Goal: Book appointment/travel/reservation

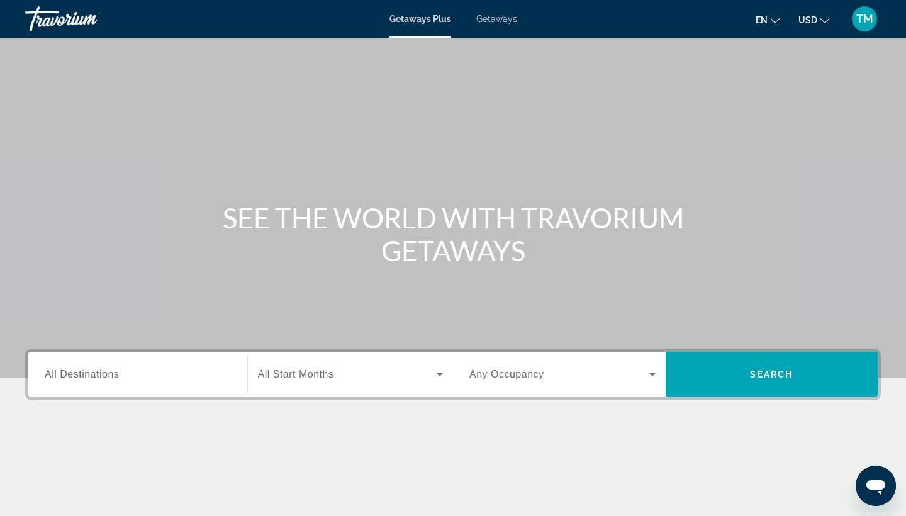
click at [87, 374] on span "All Destinations" at bounding box center [82, 374] width 74 height 11
click at [87, 374] on input "Destination All Destinations" at bounding box center [138, 375] width 186 height 15
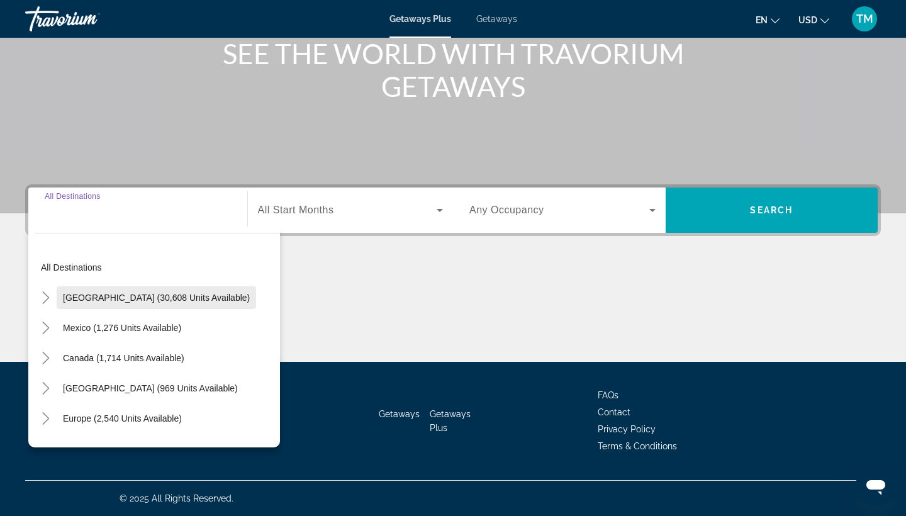
click at [135, 303] on span "Search widget" at bounding box center [157, 298] width 200 height 30
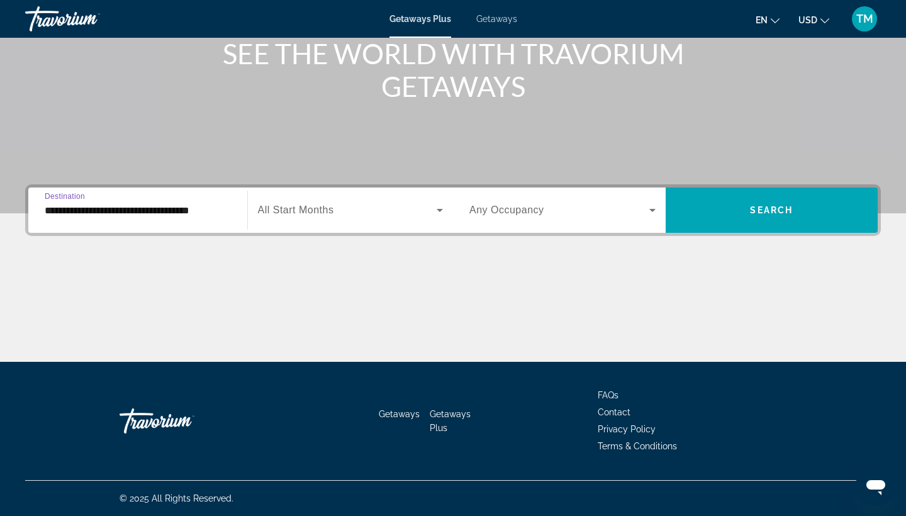
click at [84, 204] on input "**********" at bounding box center [138, 210] width 186 height 15
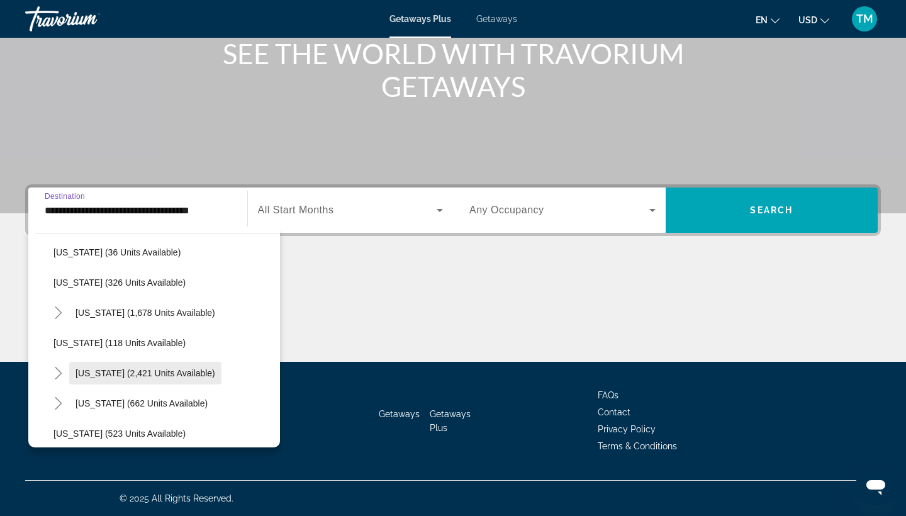
scroll to position [529, 0]
click at [140, 376] on span "[US_STATE] (2,421 units available)" at bounding box center [146, 373] width 140 height 10
type input "**********"
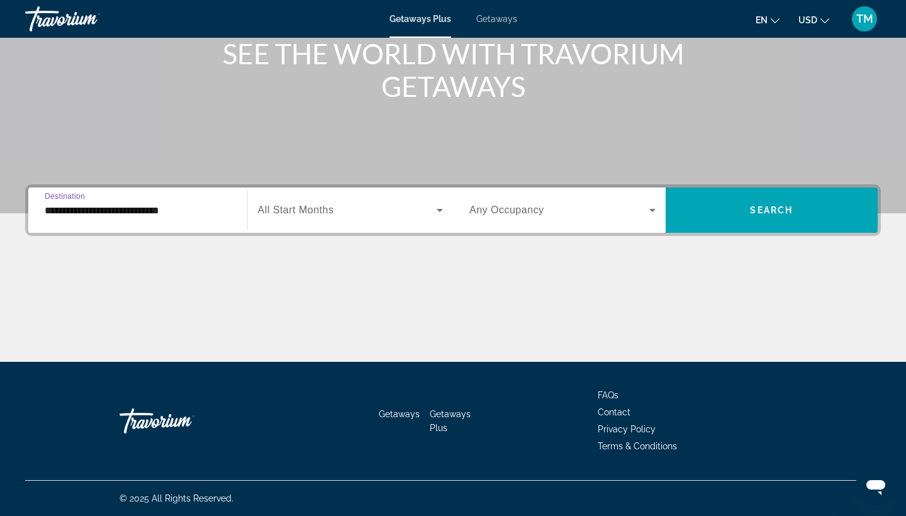
click at [402, 213] on span "Search widget" at bounding box center [347, 210] width 179 height 15
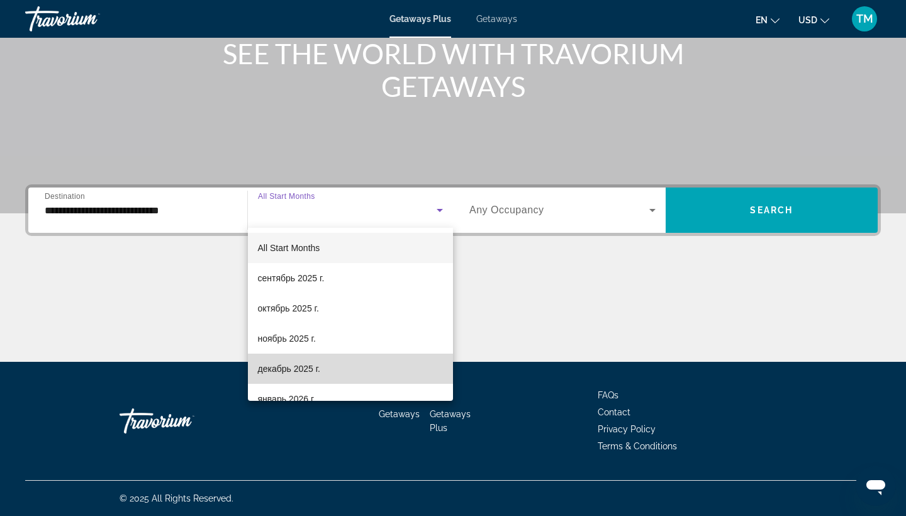
click at [312, 364] on span "декабрь 2025 г." at bounding box center [289, 368] width 62 height 15
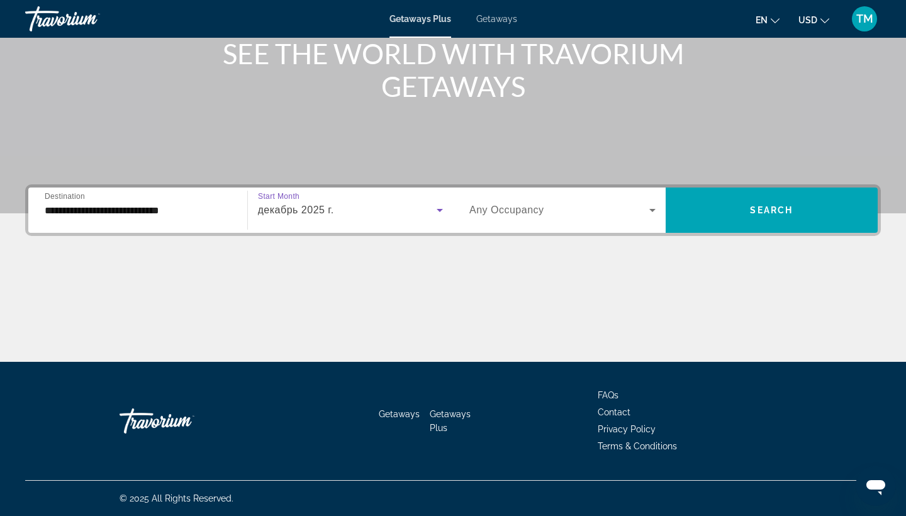
click at [550, 217] on span "Search widget" at bounding box center [560, 210] width 180 height 15
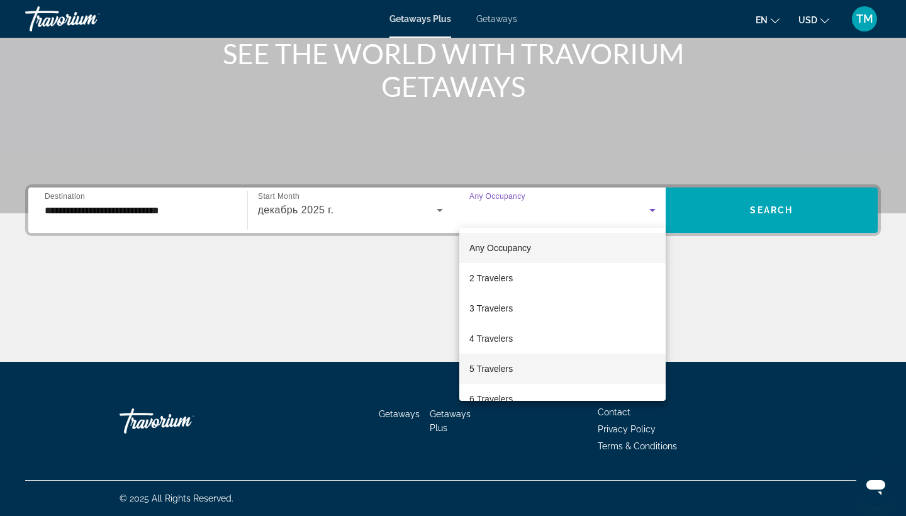
click at [507, 364] on span "5 Travelers" at bounding box center [491, 368] width 43 height 15
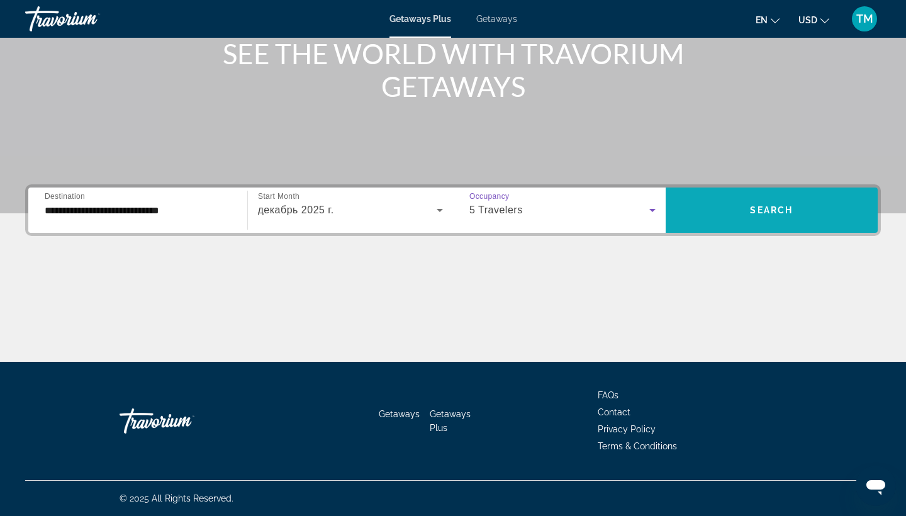
click at [778, 216] on span "Search widget" at bounding box center [772, 210] width 213 height 30
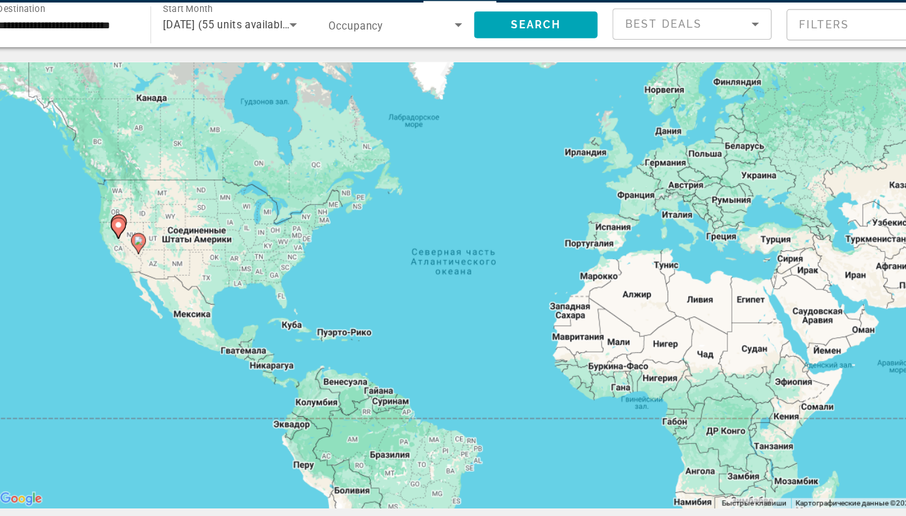
click at [560, 51] on span "Best Deals" at bounding box center [592, 56] width 65 height 10
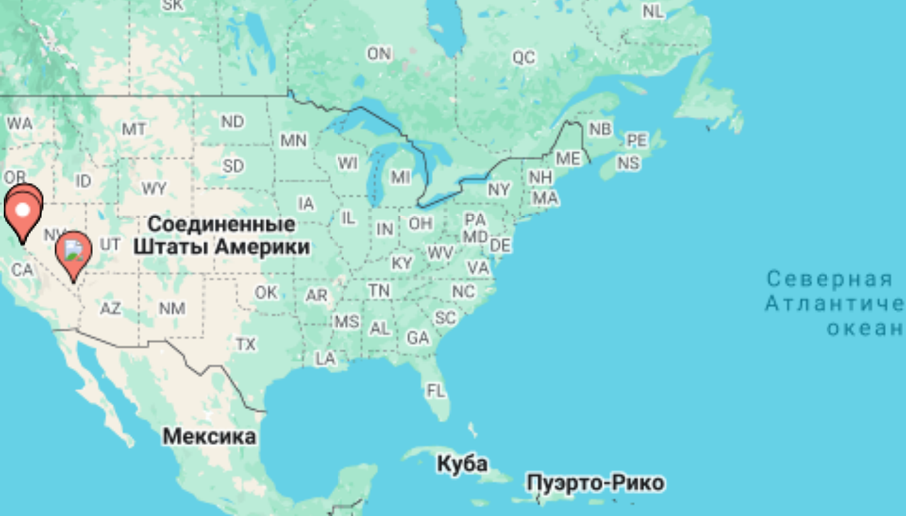
drag, startPoint x: 42, startPoint y: 82, endPoint x: 96, endPoint y: 81, distance: 53.5
click at [97, 81] on div at bounding box center [453, 258] width 906 height 516
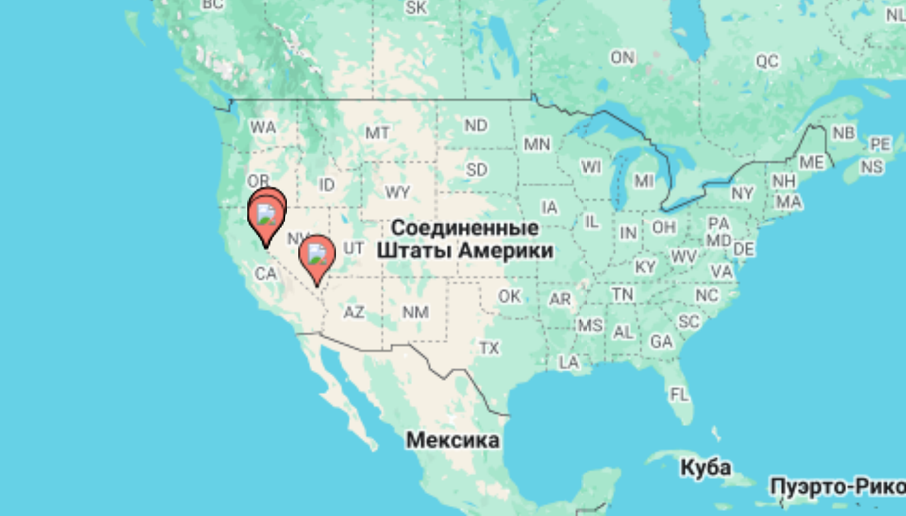
drag, startPoint x: 21, startPoint y: 74, endPoint x: 108, endPoint y: 75, distance: 86.2
click at [108, 88] on div "Чтобы активировать перетаскивание с помощью клавиатуры, нажмите Alt + Ввод. Пос…" at bounding box center [453, 277] width 856 height 378
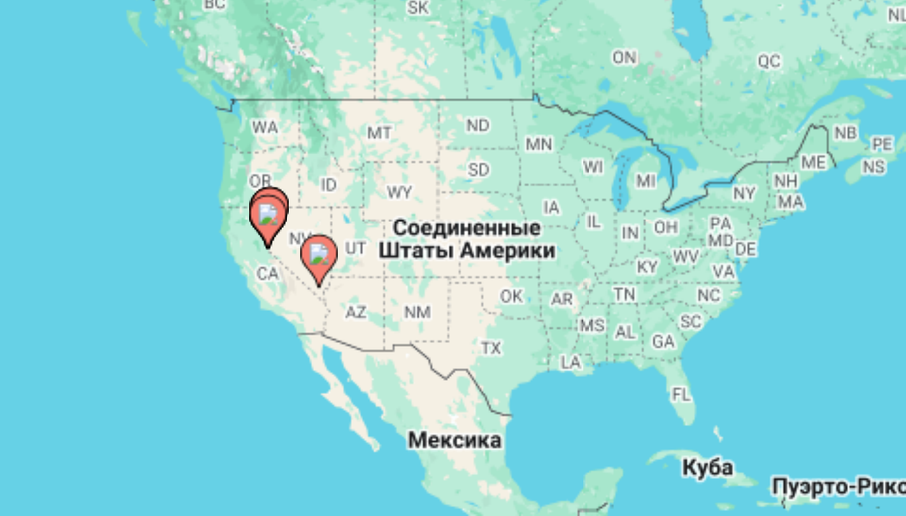
click at [227, 237] on image "Main content" at bounding box center [231, 241] width 8 height 8
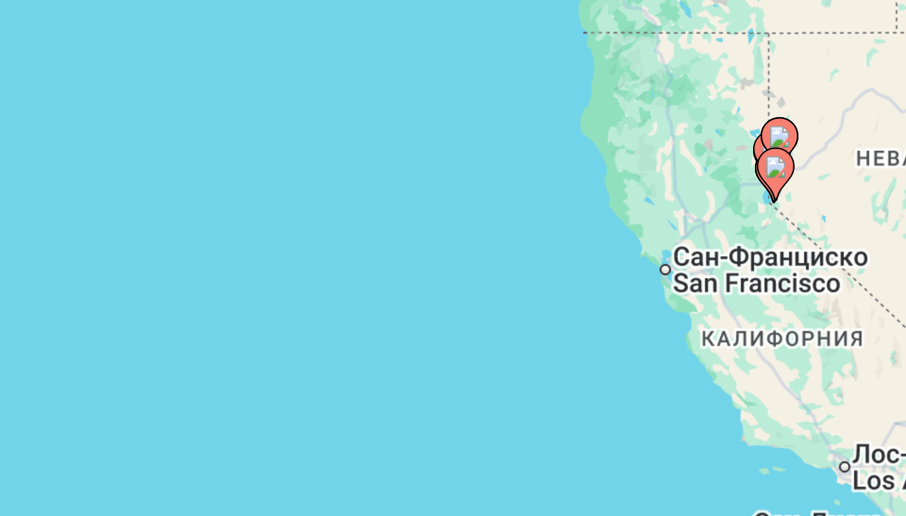
drag, startPoint x: 244, startPoint y: 103, endPoint x: 66, endPoint y: 56, distance: 184.1
click at [66, 88] on div "Чтобы активировать перетаскивание с помощью клавиатуры, нажмите Alt + Ввод. Пос…" at bounding box center [453, 277] width 856 height 378
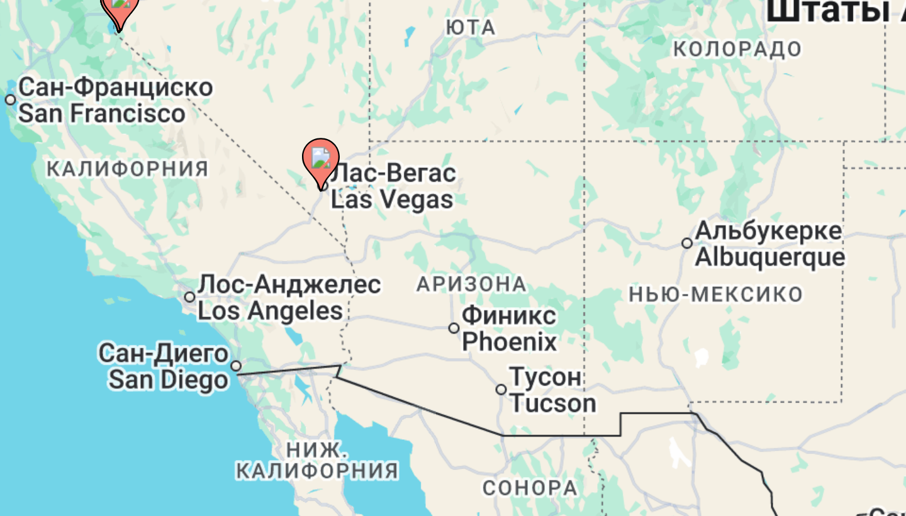
click at [227, 205] on image "Main content" at bounding box center [231, 209] width 8 height 8
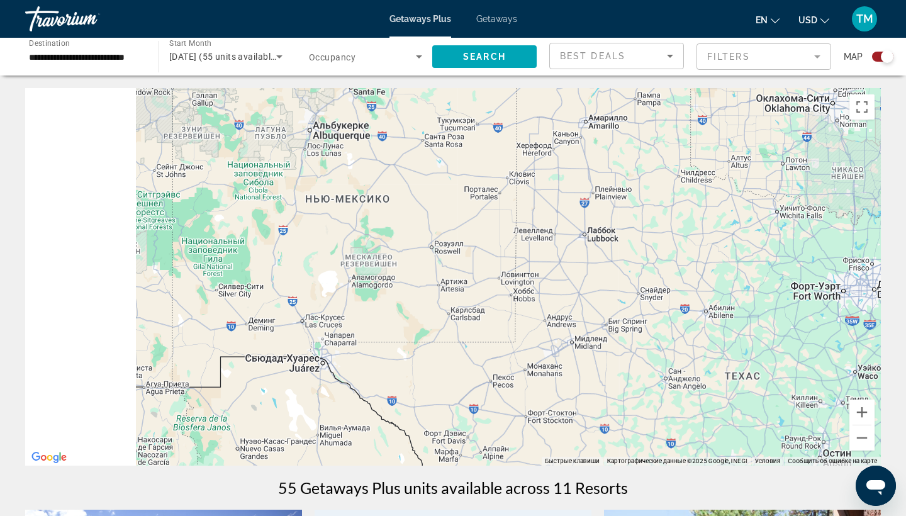
drag, startPoint x: 172, startPoint y: 272, endPoint x: 437, endPoint y: 289, distance: 265.5
click at [437, 289] on div "Для навигации используйте клавиши со стрелками. Чтобы активировать перетаскиван…" at bounding box center [453, 277] width 856 height 378
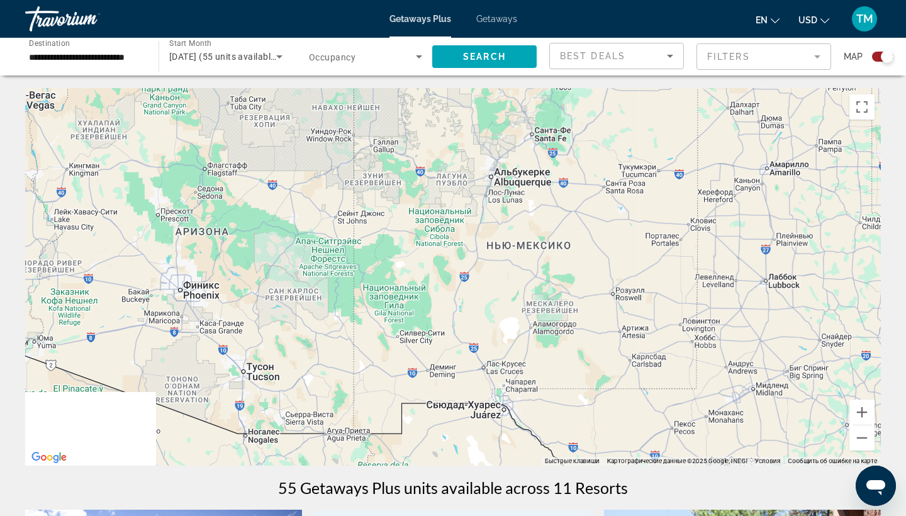
drag, startPoint x: 296, startPoint y: 284, endPoint x: 473, endPoint y: 330, distance: 183.4
click at [473, 330] on div "Для навигации используйте клавиши со стрелками. Чтобы активировать перетаскиван…" at bounding box center [453, 277] width 856 height 378
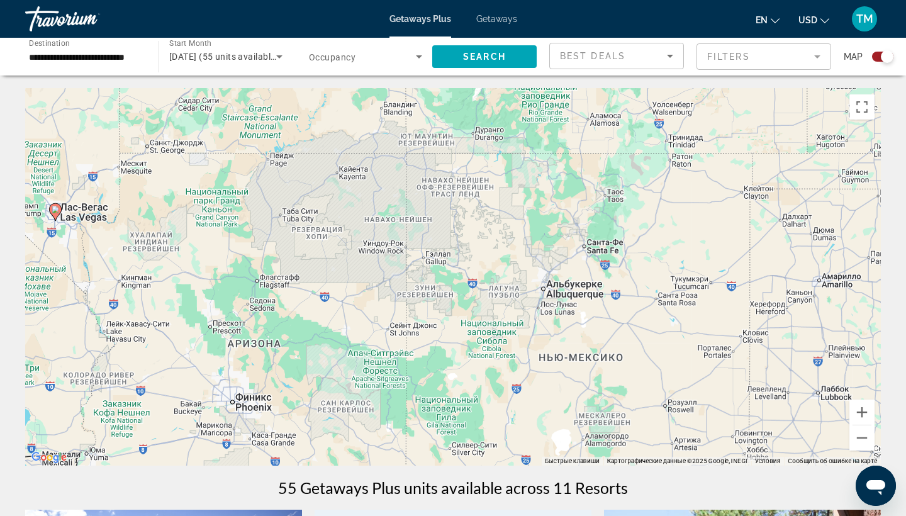
drag, startPoint x: 295, startPoint y: 293, endPoint x: 344, endPoint y: 408, distance: 125.5
click at [344, 408] on div "Для навигации используйте клавиши со стрелками. Чтобы активировать перетаскиван…" at bounding box center [453, 277] width 856 height 378
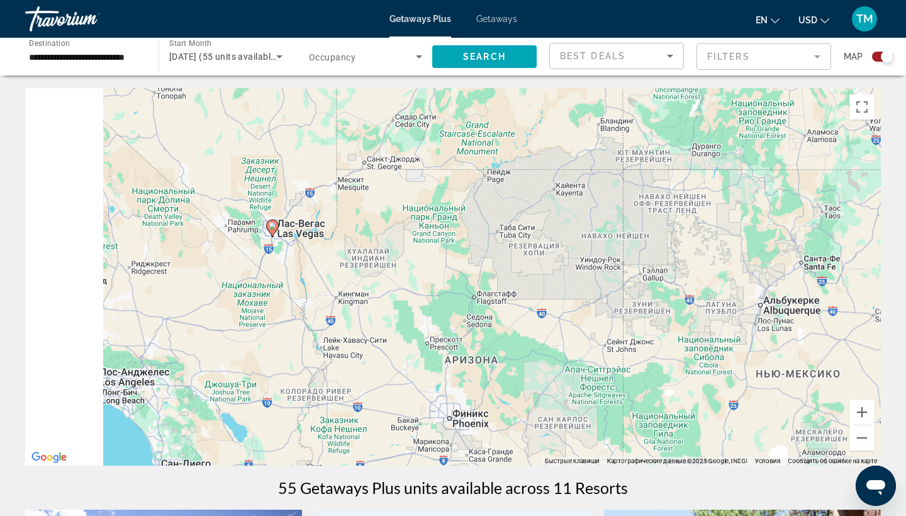
drag, startPoint x: 186, startPoint y: 277, endPoint x: 413, endPoint y: 296, distance: 227.4
click at [413, 297] on div "Для навигации используйте клавиши со стрелками. Чтобы активировать перетаскиван…" at bounding box center [453, 277] width 856 height 378
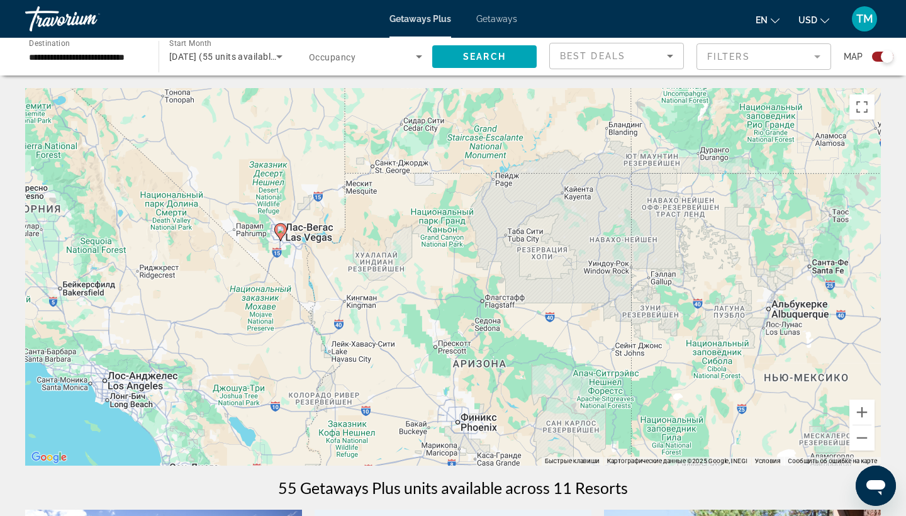
click at [281, 230] on image "Main content" at bounding box center [281, 230] width 8 height 8
type input "**********"
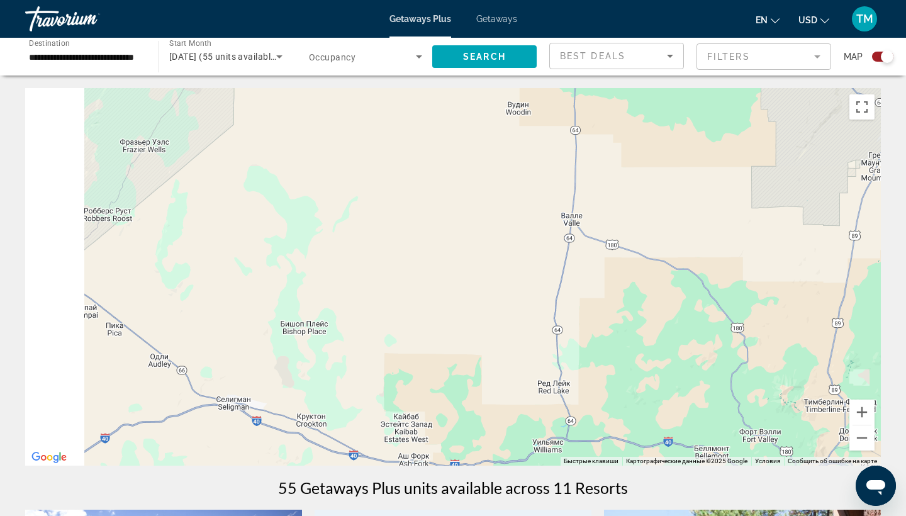
drag, startPoint x: 173, startPoint y: 231, endPoint x: 655, endPoint y: 341, distance: 494.6
click at [655, 341] on div "Для навигации используйте клавиши со стрелками. Чтобы активировать перетаскиван…" at bounding box center [453, 277] width 856 height 378
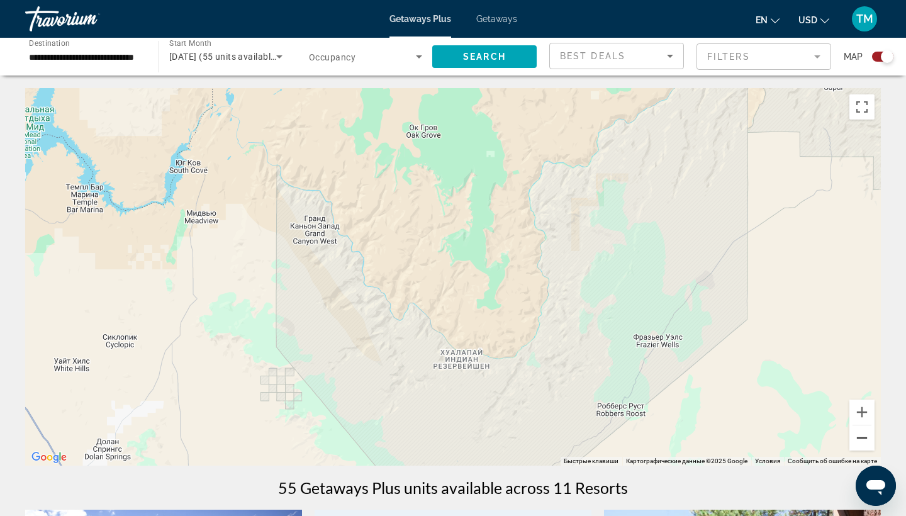
click at [862, 432] on button "Уменьшить" at bounding box center [862, 438] width 25 height 25
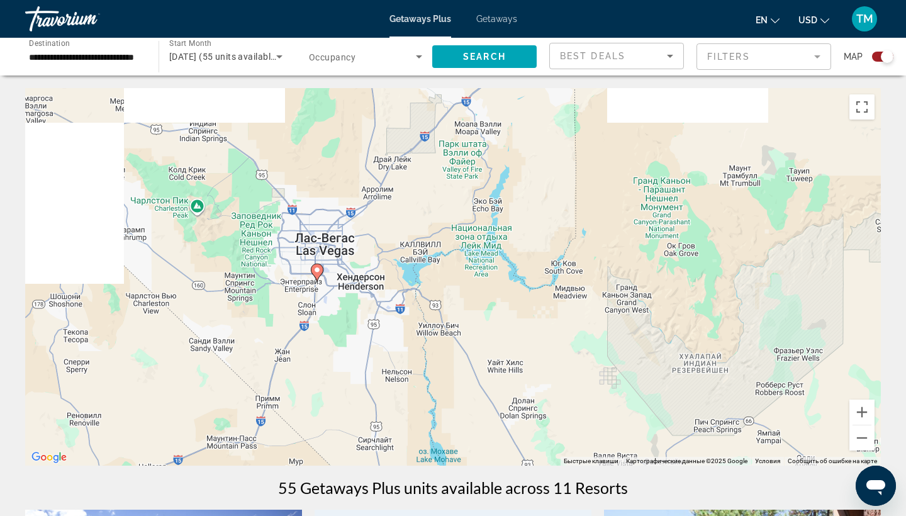
drag, startPoint x: 144, startPoint y: 210, endPoint x: 389, endPoint y: 256, distance: 249.6
click at [389, 256] on div "Для навигации используйте клавиши со стрелками. Чтобы активировать перетаскиван…" at bounding box center [453, 277] width 856 height 378
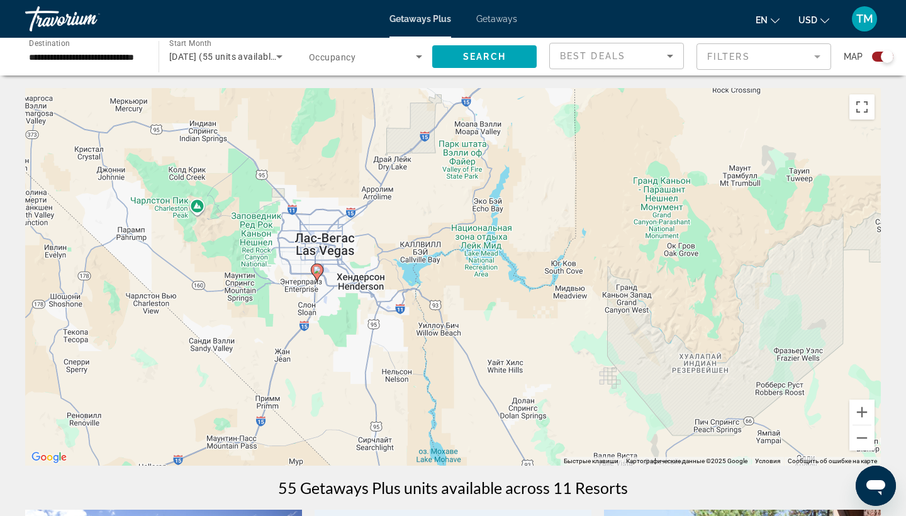
click at [317, 270] on image "Main content" at bounding box center [317, 270] width 8 height 8
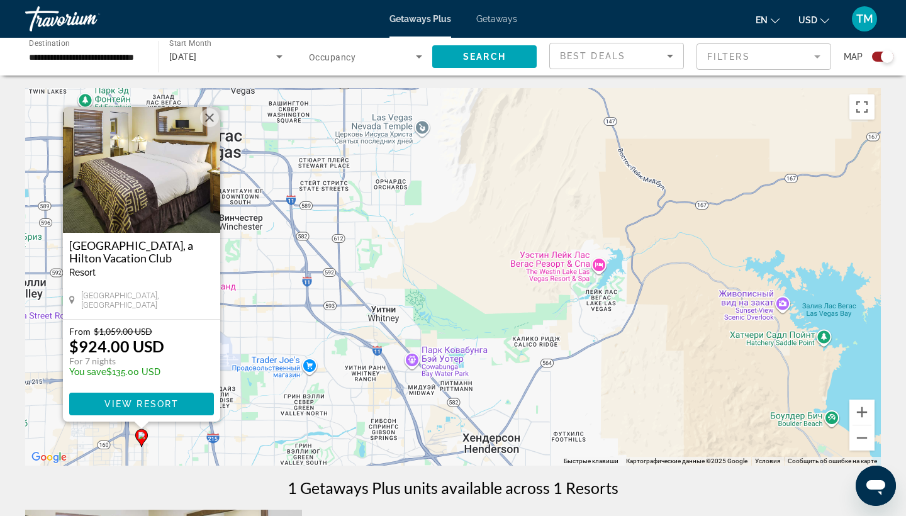
click at [211, 123] on button "Закрыть" at bounding box center [209, 117] width 19 height 19
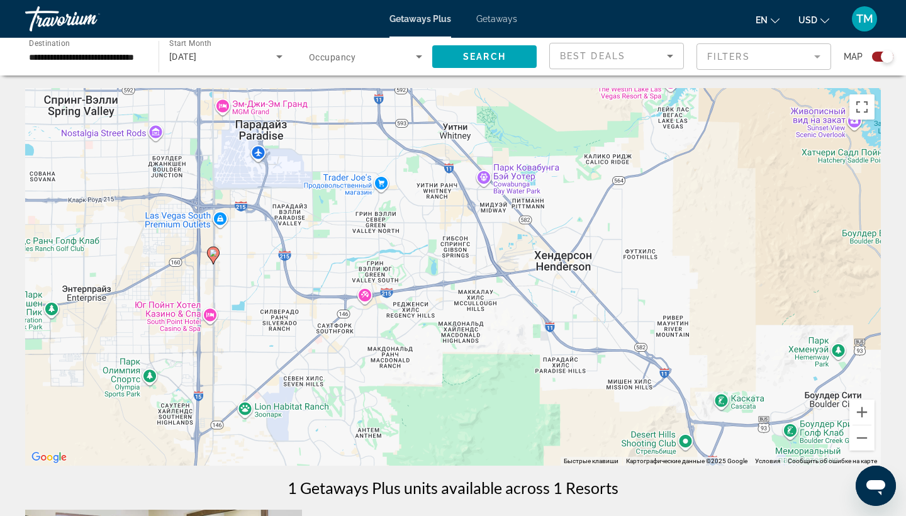
drag, startPoint x: 267, startPoint y: 432, endPoint x: 338, endPoint y: 248, distance: 197.1
click at [338, 248] on div "Чтобы активировать перетаскивание с помощью клавиатуры, нажмите Alt + Ввод. Пос…" at bounding box center [453, 277] width 856 height 378
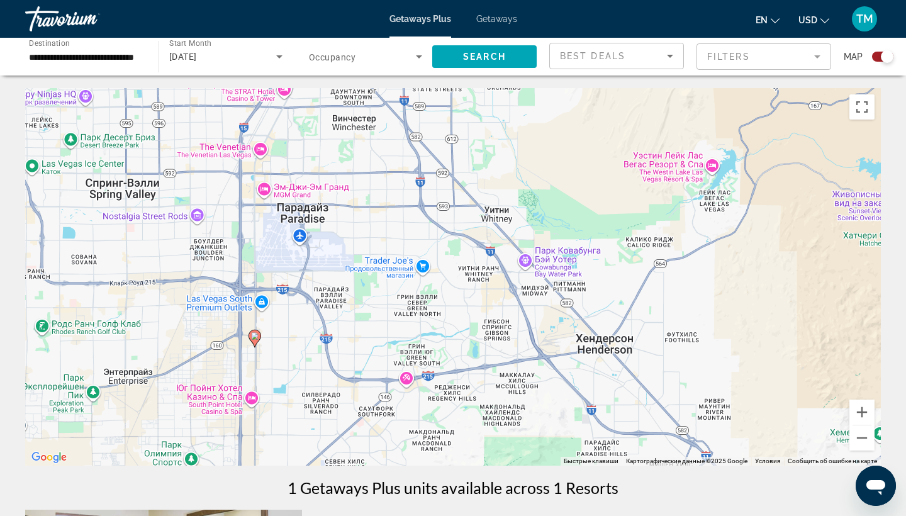
drag, startPoint x: 257, startPoint y: 259, endPoint x: 301, endPoint y: 346, distance: 96.8
click at [301, 346] on div "Чтобы активировать перетаскивание с помощью клавиатуры, нажмите Alt + Ввод. Пос…" at bounding box center [453, 277] width 856 height 378
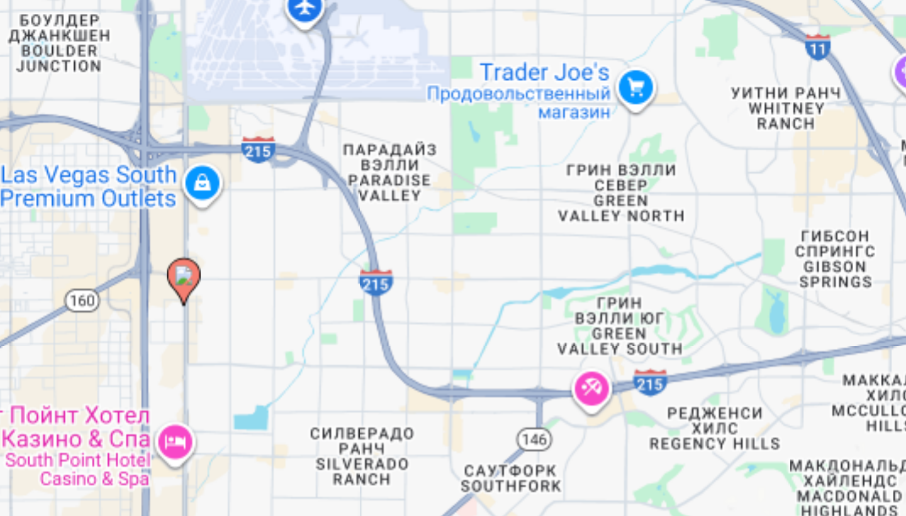
scroll to position [21, 0]
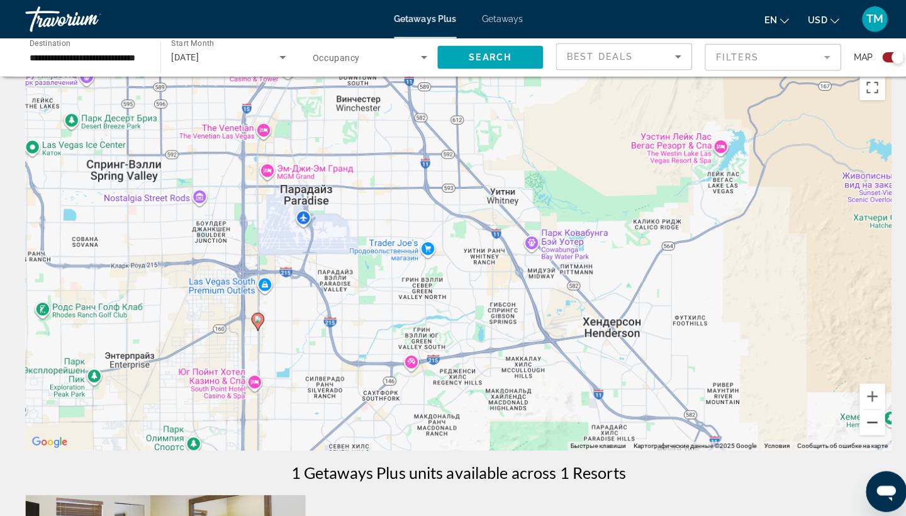
click at [865, 417] on button "Уменьшить" at bounding box center [862, 417] width 25 height 25
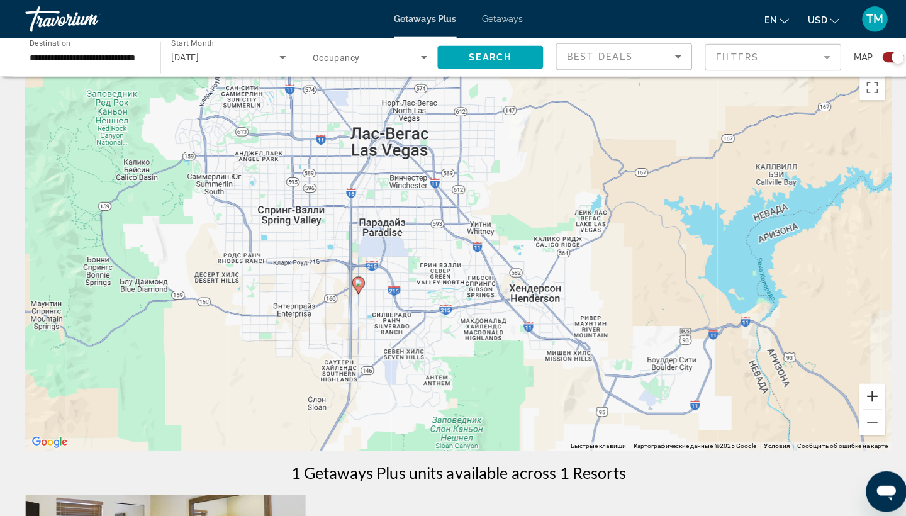
click at [865, 389] on button "Увеличить" at bounding box center [862, 391] width 25 height 25
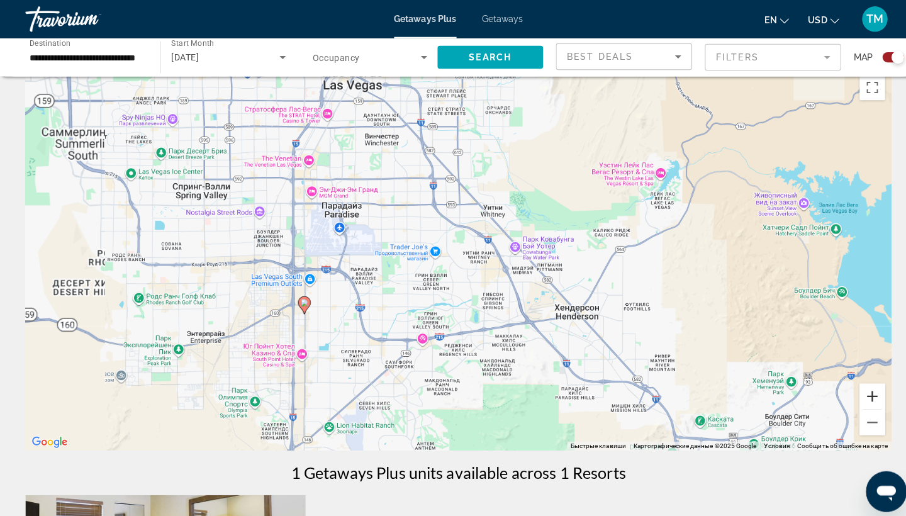
click at [865, 389] on button "Увеличить" at bounding box center [862, 391] width 25 height 25
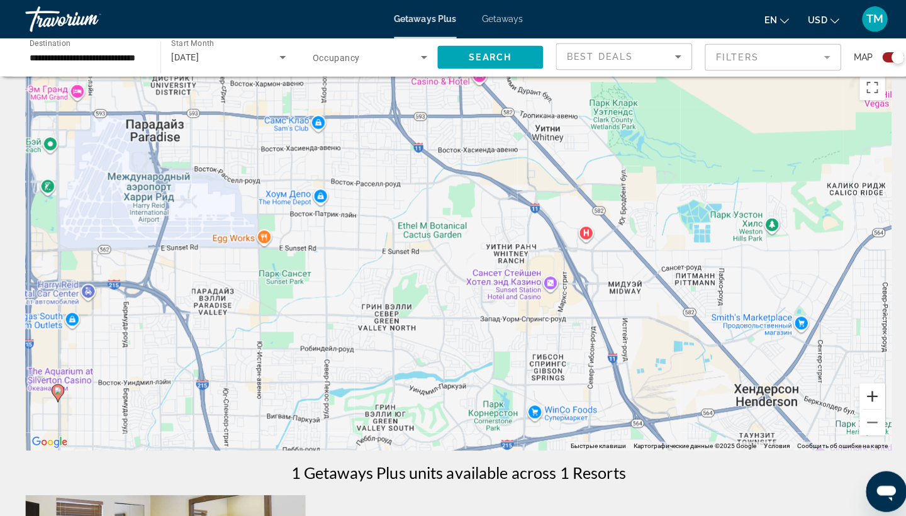
click at [865, 389] on button "Увеличить" at bounding box center [862, 391] width 25 height 25
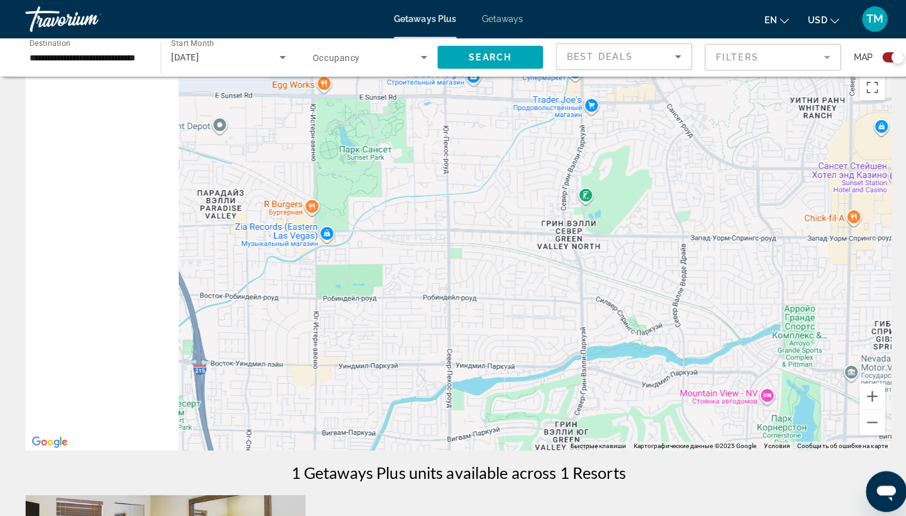
drag, startPoint x: 264, startPoint y: 356, endPoint x: 563, endPoint y: 218, distance: 328.7
click at [561, 218] on div "Main content" at bounding box center [453, 256] width 856 height 378
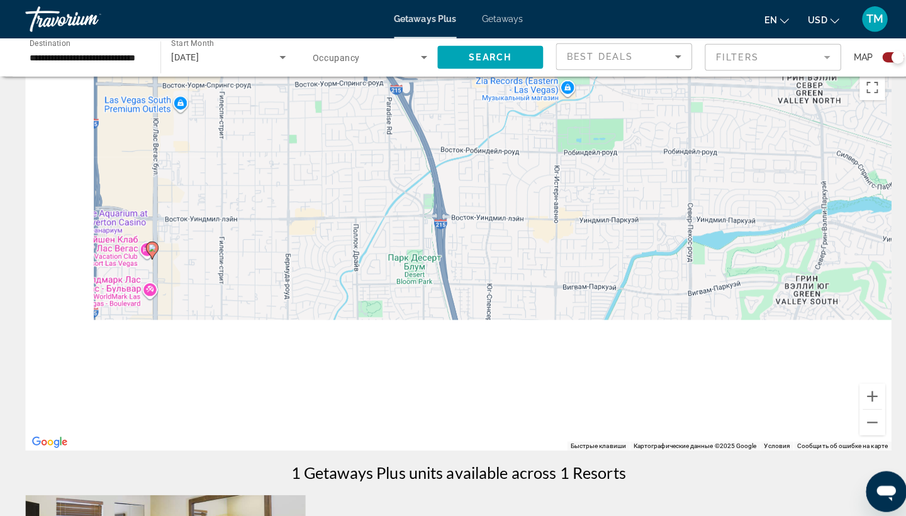
drag, startPoint x: 149, startPoint y: 340, endPoint x: 367, endPoint y: 169, distance: 277.0
click at [366, 169] on div "Чтобы активировать перетаскивание с помощью клавиатуры, нажмите Alt + Ввод. Пос…" at bounding box center [453, 256] width 856 height 378
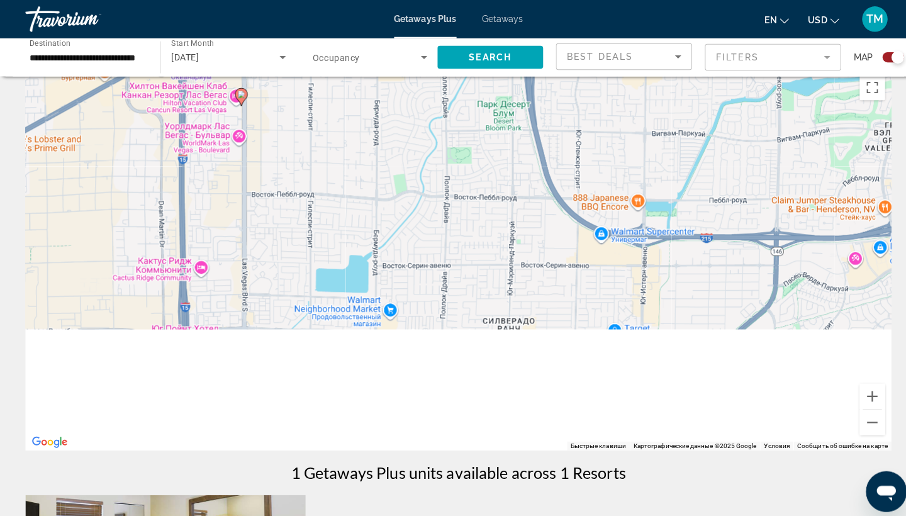
drag, startPoint x: 269, startPoint y: 383, endPoint x: 315, endPoint y: 221, distance: 168.2
click at [315, 222] on div "Чтобы активировать перетаскивание с помощью клавиатуры, нажмите Alt + Ввод. Пос…" at bounding box center [453, 256] width 856 height 378
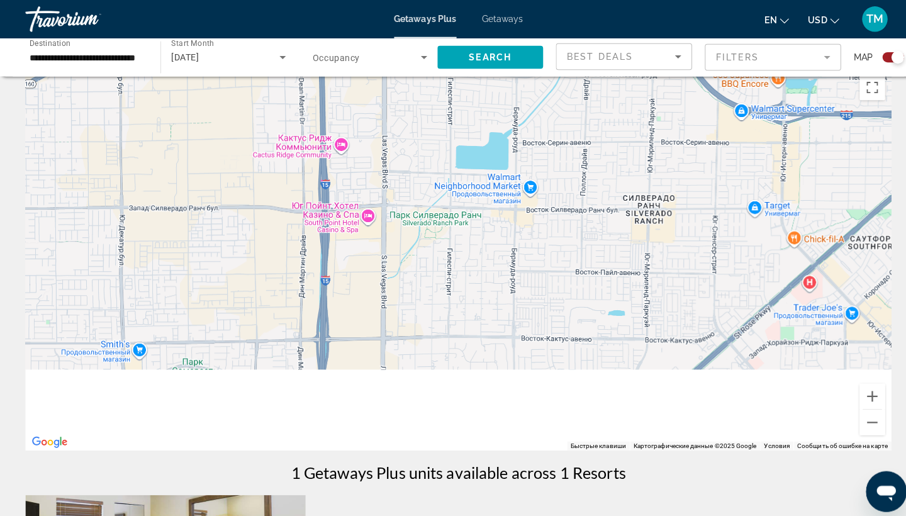
drag, startPoint x: 337, startPoint y: 356, endPoint x: 470, endPoint y: 264, distance: 161.9
click at [470, 264] on div "Чтобы активировать перетаскивание с помощью клавиатуры, нажмите Alt + Ввод. Пос…" at bounding box center [453, 256] width 856 height 378
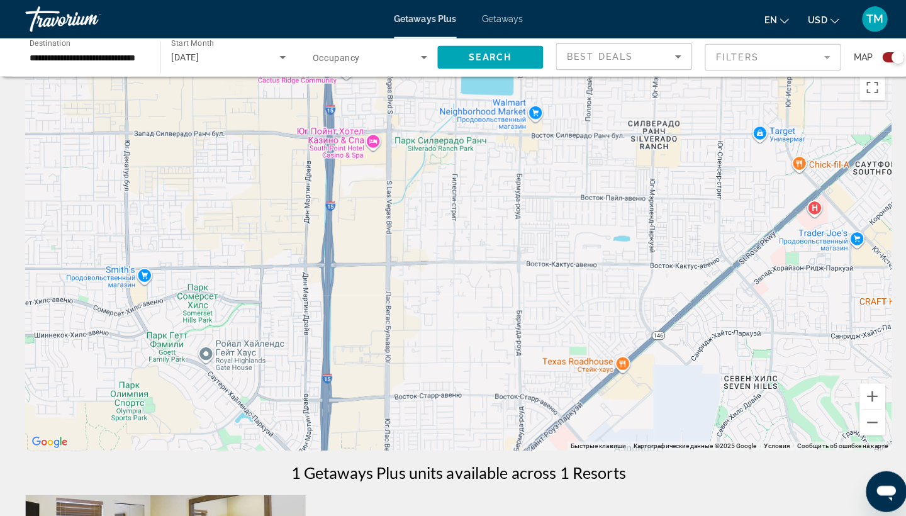
drag, startPoint x: 485, startPoint y: 354, endPoint x: 458, endPoint y: 170, distance: 186.5
click at [458, 170] on div "Чтобы активировать перетаскивание с помощью клавиатуры, нажмите Alt + Ввод. Пос…" at bounding box center [453, 256] width 856 height 378
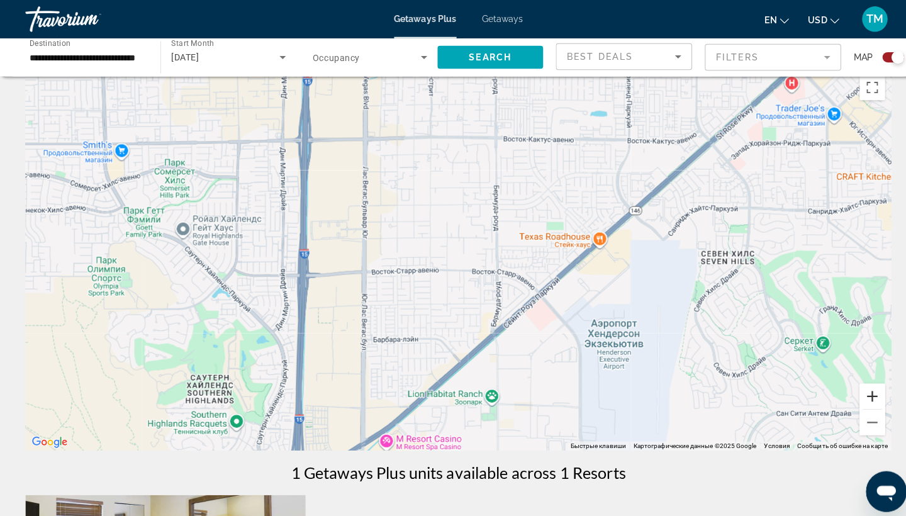
click at [862, 403] on button "Увеличить" at bounding box center [862, 391] width 25 height 25
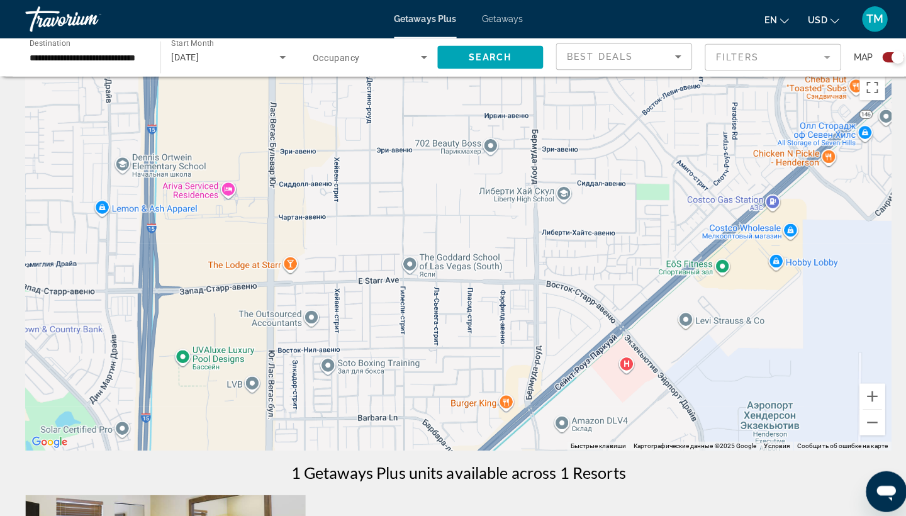
click at [862, 431] on div "Main content" at bounding box center [453, 256] width 856 height 378
click at [860, 415] on button "Уменьшить" at bounding box center [862, 417] width 25 height 25
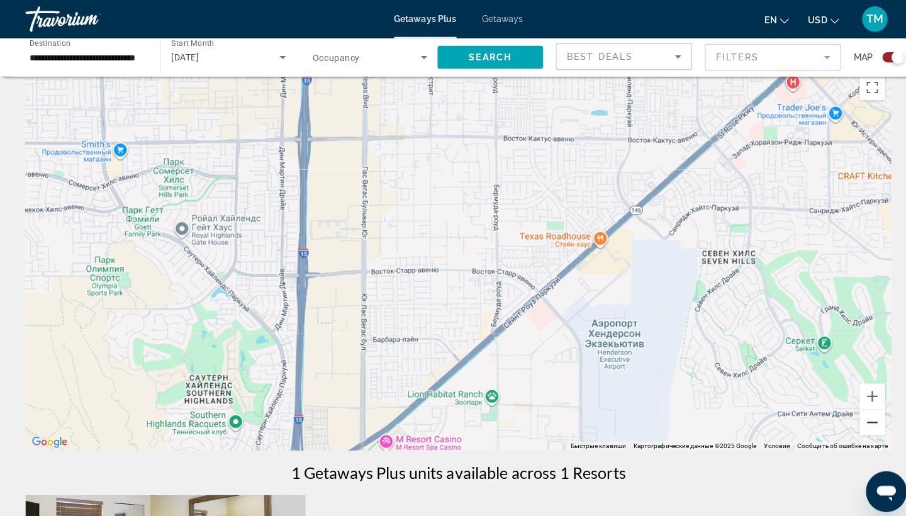
click at [860, 415] on button "Уменьшить" at bounding box center [862, 417] width 25 height 25
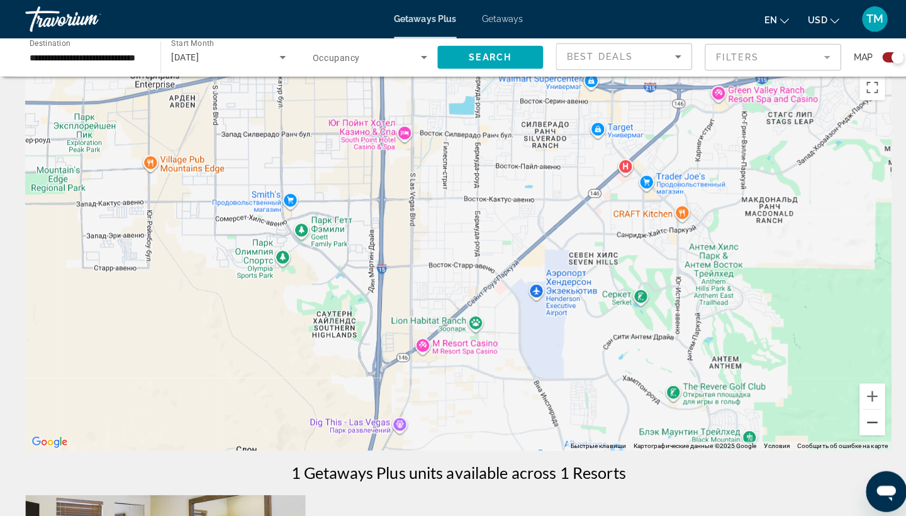
click at [860, 415] on button "Уменьшить" at bounding box center [862, 417] width 25 height 25
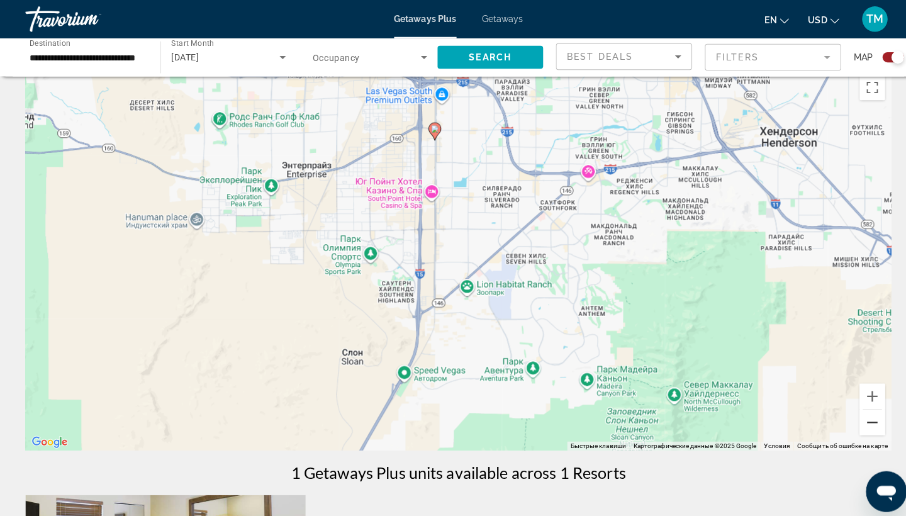
click at [860, 424] on button "Уменьшить" at bounding box center [862, 417] width 25 height 25
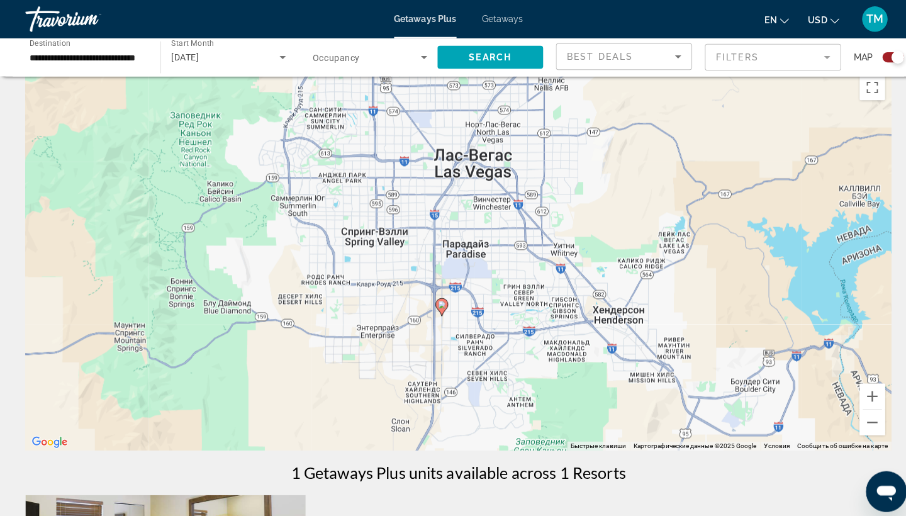
drag, startPoint x: 539, startPoint y: 203, endPoint x: 534, endPoint y: 320, distance: 117.8
click at [534, 320] on div "Чтобы активировать перетаскивание с помощью клавиатуры, нажмите Alt + Ввод. Пос…" at bounding box center [453, 256] width 856 height 378
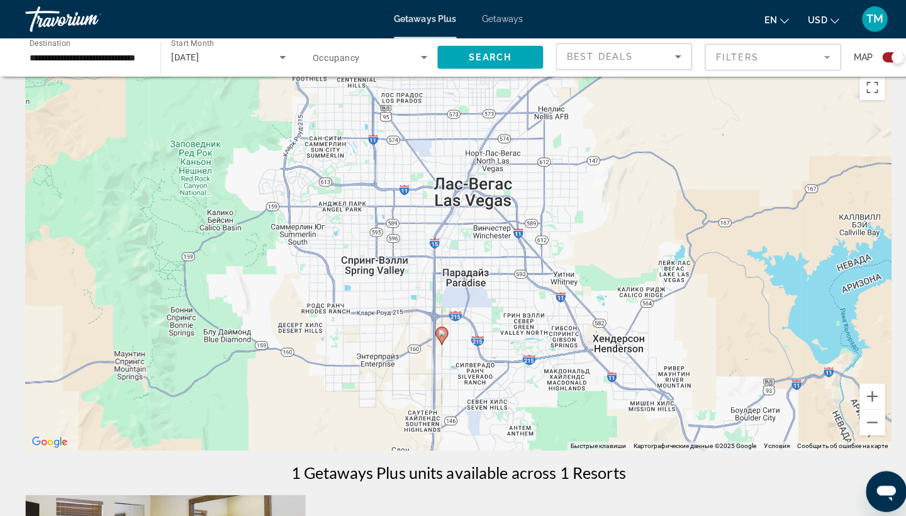
drag, startPoint x: 500, startPoint y: 280, endPoint x: 500, endPoint y: 312, distance: 32.1
click at [500, 312] on div "Чтобы активировать перетаскивание с помощью клавиатуры, нажмите Alt + Ввод. Пос…" at bounding box center [453, 256] width 856 height 378
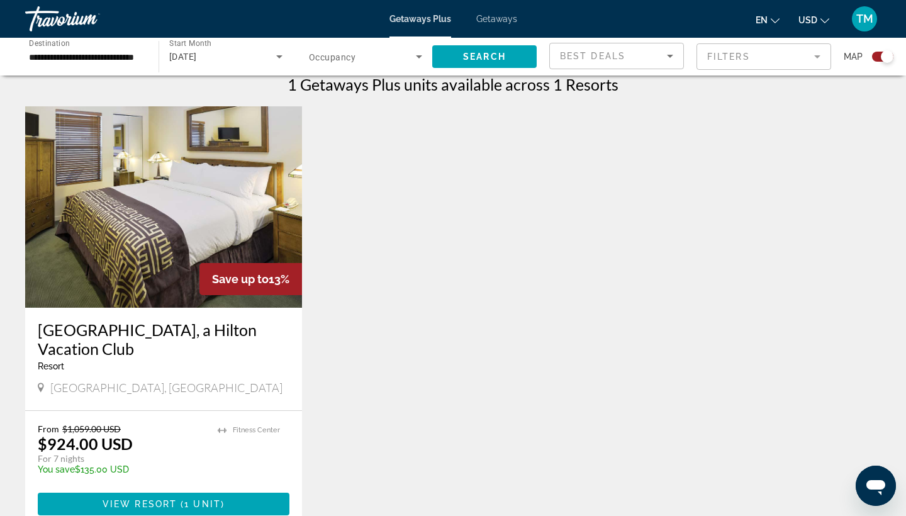
scroll to position [437, 0]
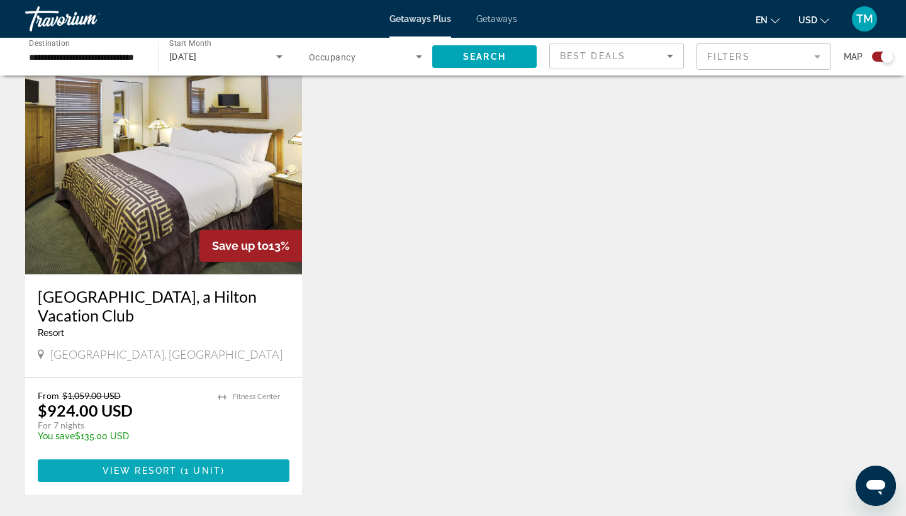
click at [166, 471] on span "View Resort" at bounding box center [140, 471] width 74 height 10
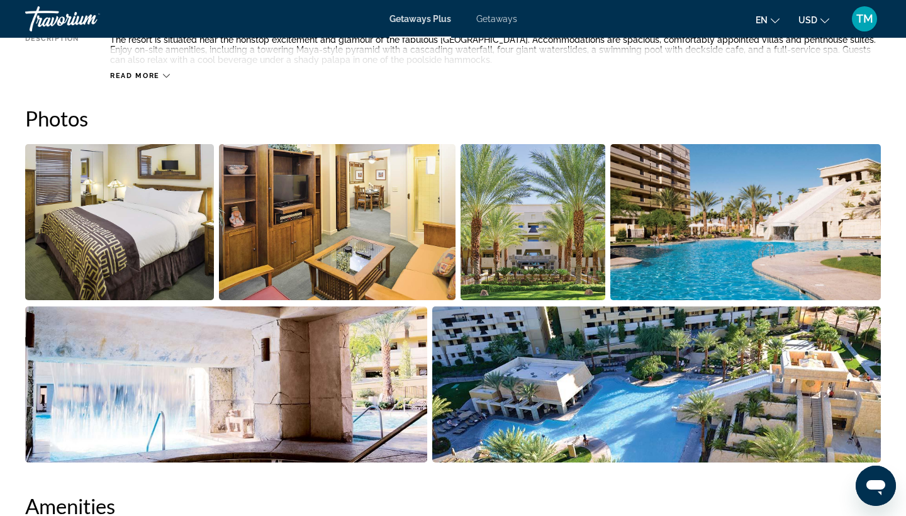
scroll to position [478, 0]
